Goal: Find specific page/section: Find specific page/section

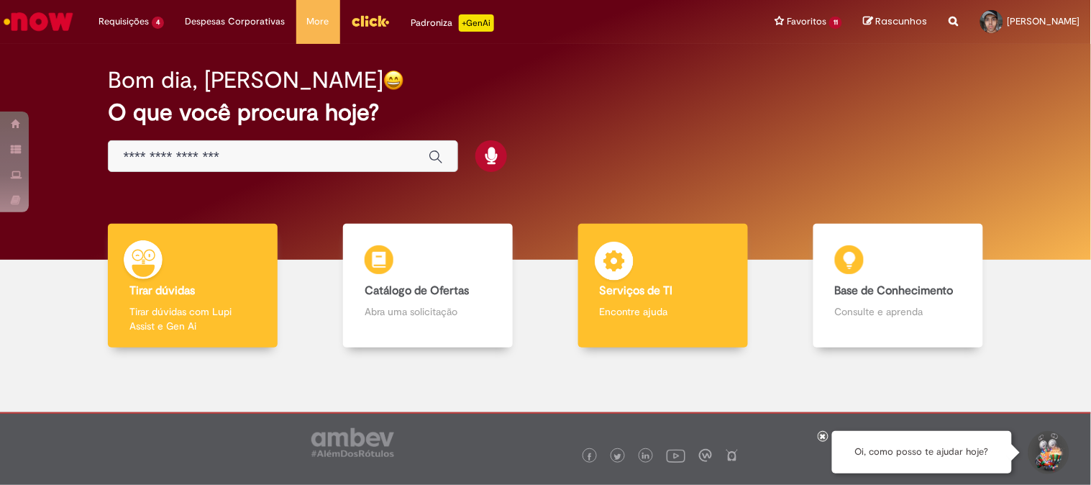
click at [621, 297] on b "Serviços de TI" at bounding box center [636, 290] width 73 height 14
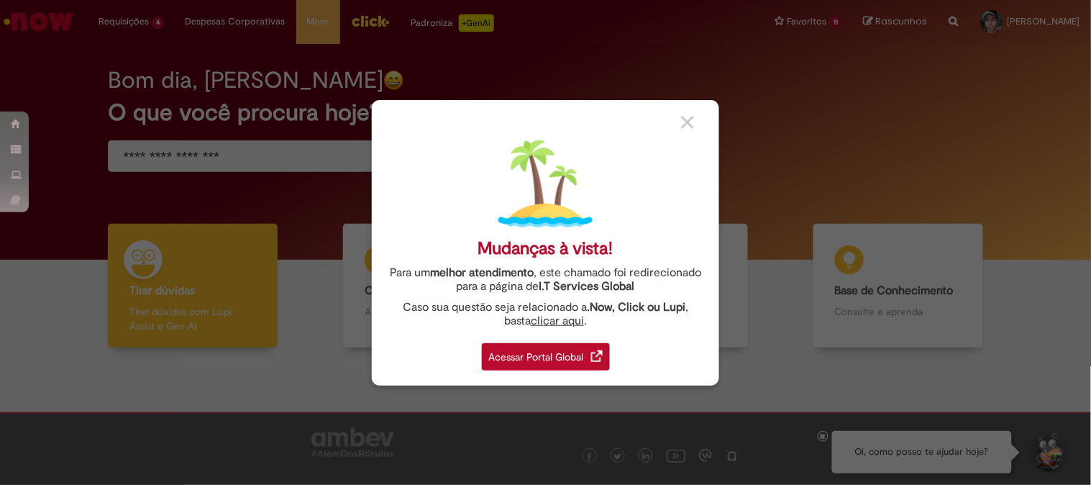
click at [534, 360] on div "Acessar Portal Global" at bounding box center [546, 356] width 128 height 27
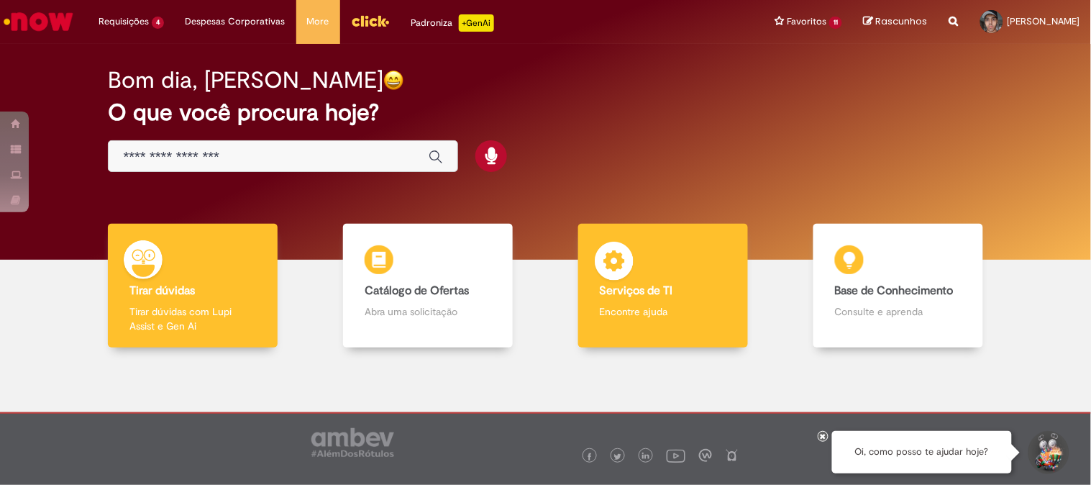
click at [628, 307] on p "Encontre ajuda" at bounding box center [663, 311] width 127 height 14
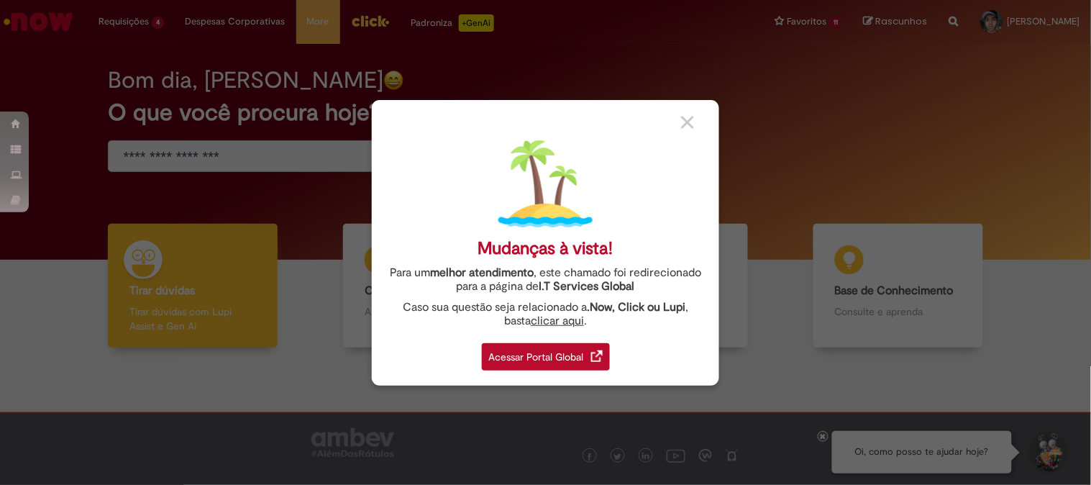
click at [511, 353] on div "Acessar Portal Global" at bounding box center [546, 356] width 128 height 27
